Goal: Information Seeking & Learning: Learn about a topic

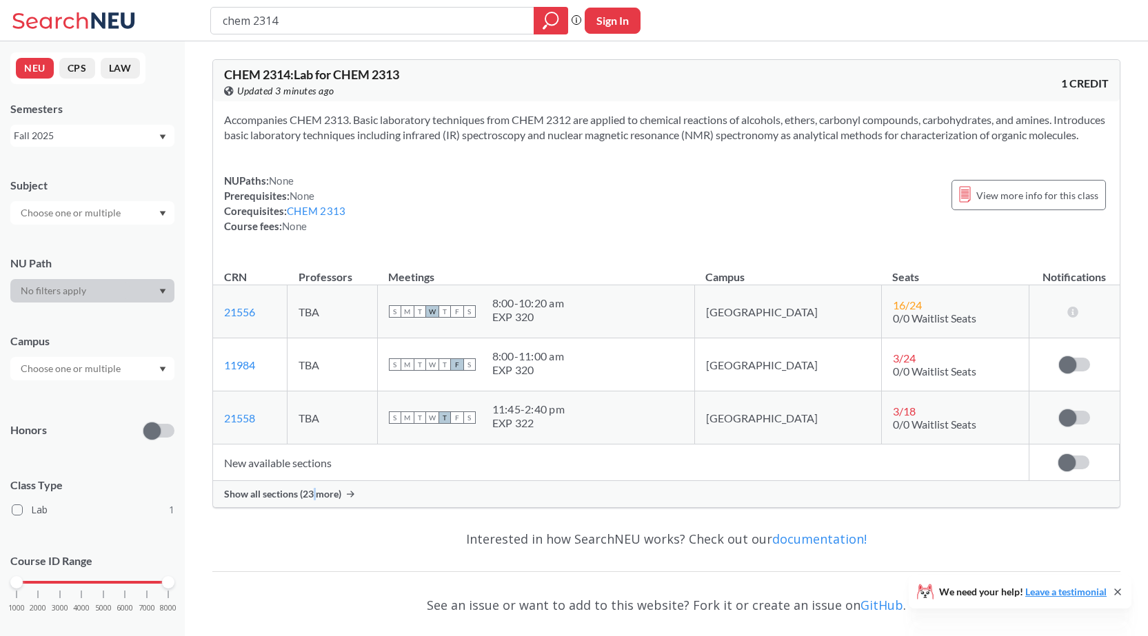
drag, startPoint x: 314, startPoint y: 503, endPoint x: 313, endPoint y: 511, distance: 8.4
click at [313, 507] on div "Show all sections (23 more)" at bounding box center [666, 494] width 906 height 26
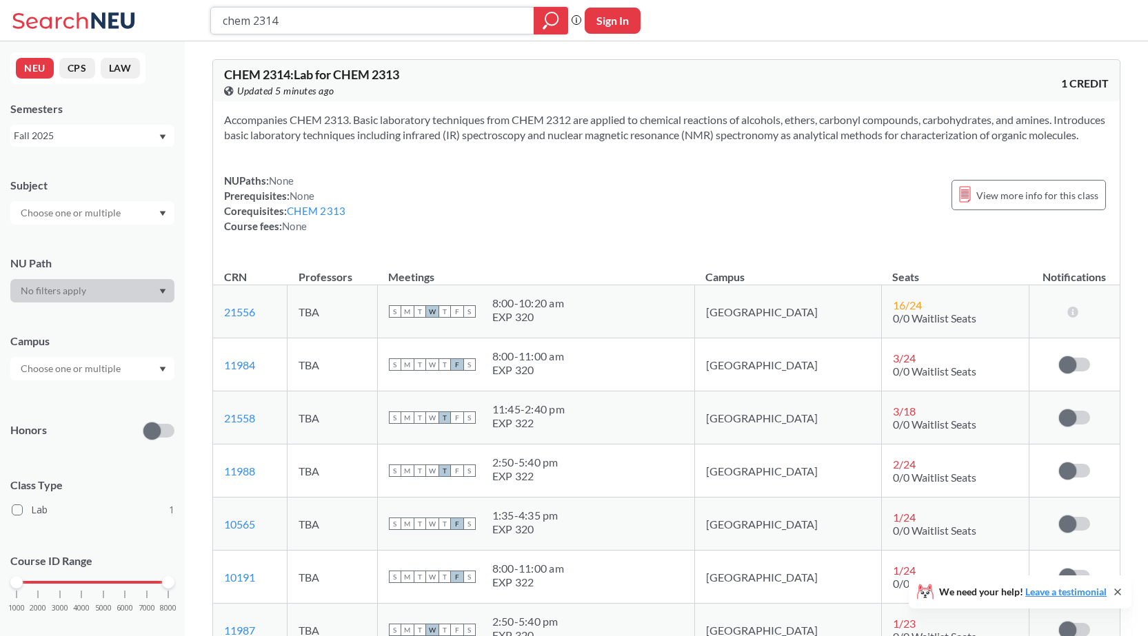
click at [309, 22] on input "chem 2314" at bounding box center [372, 20] width 303 height 23
type input "chem 2318"
